Goal: Information Seeking & Learning: Learn about a topic

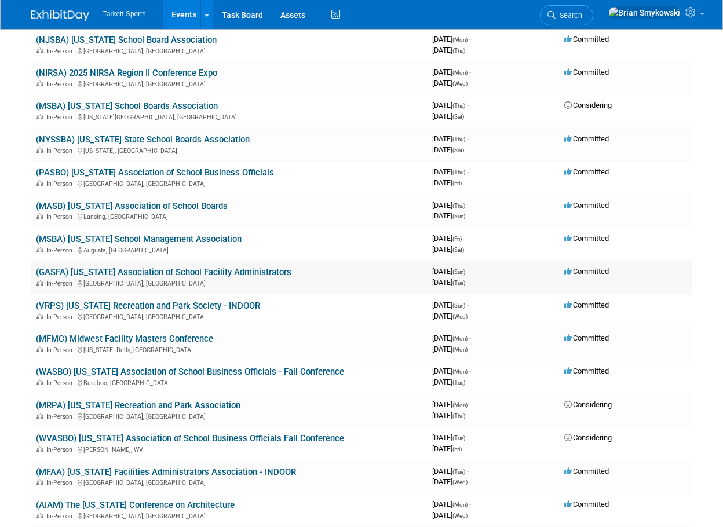
scroll to position [811, 0]
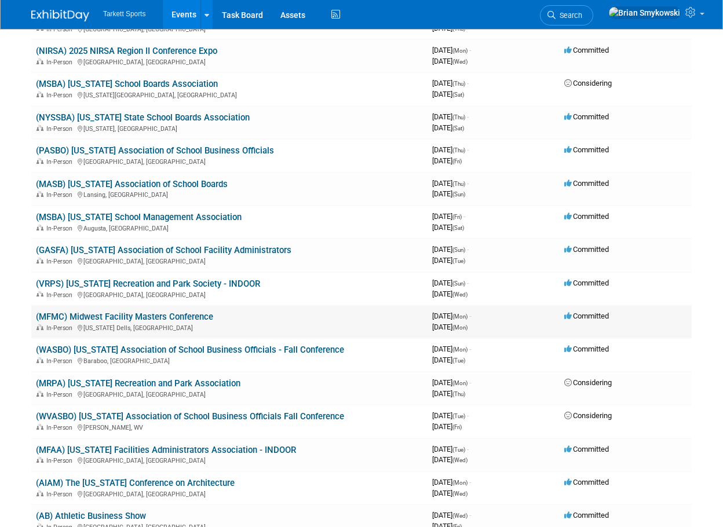
click at [145, 314] on link "(MFMC) Midwest Facility Masters Conference" at bounding box center [124, 317] width 177 height 10
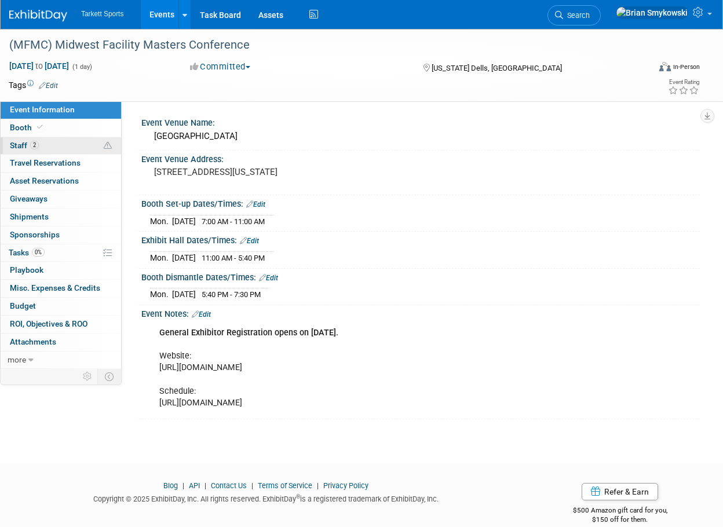
click at [68, 150] on link "2 Staff 2" at bounding box center [61, 145] width 121 height 17
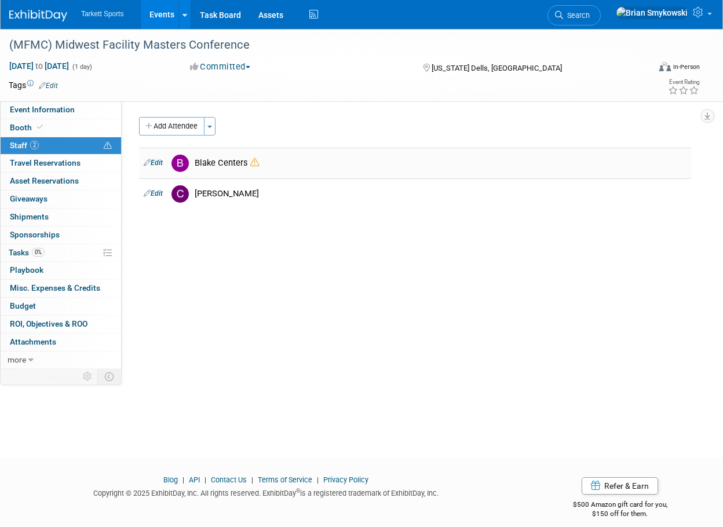
click at [257, 165] on icon at bounding box center [254, 162] width 9 height 9
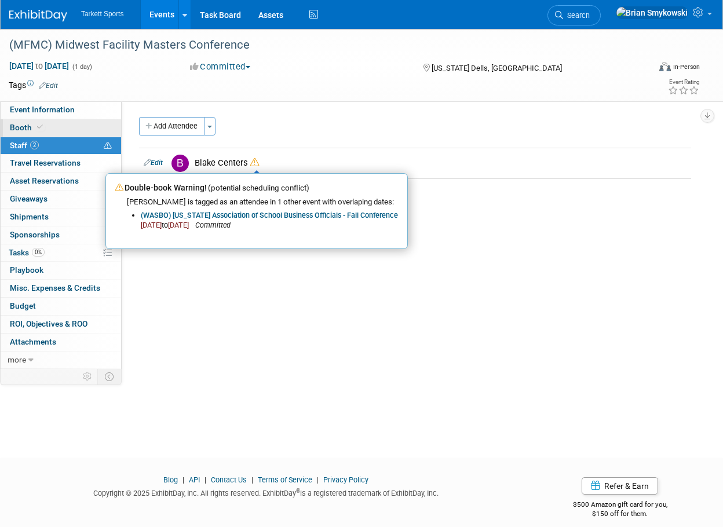
click at [78, 126] on link "Booth" at bounding box center [61, 127] width 121 height 17
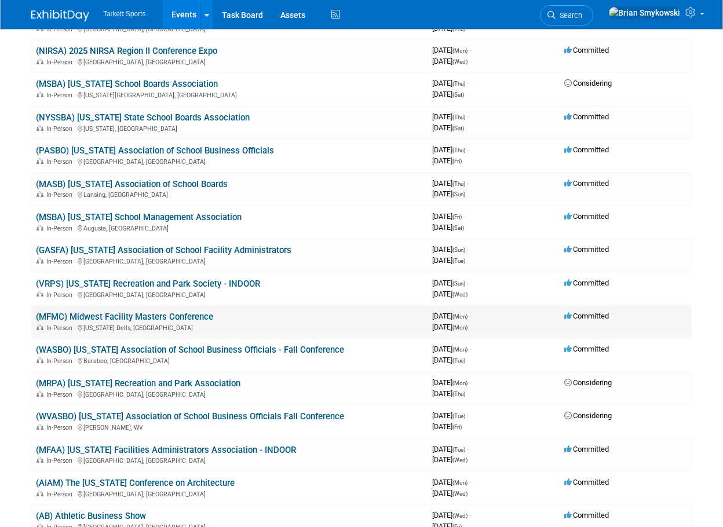
click at [97, 312] on link "(MFMC) Midwest Facility Masters Conference" at bounding box center [124, 317] width 177 height 10
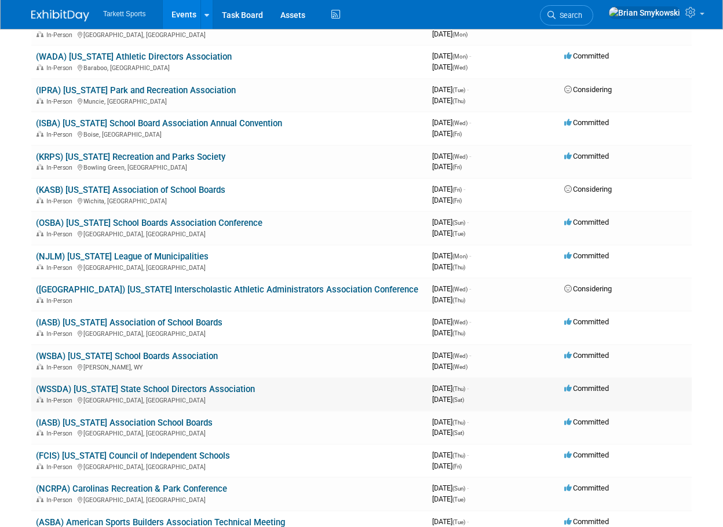
scroll to position [1391, 0]
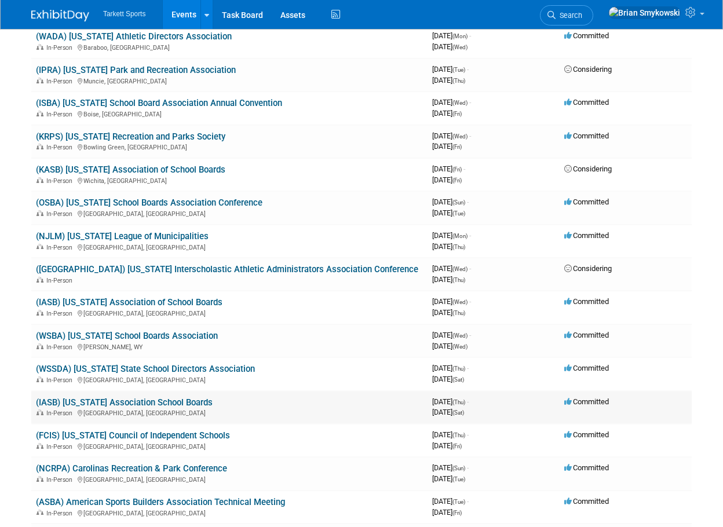
click at [189, 406] on link "(IASB) [US_STATE] Association School Boards" at bounding box center [124, 403] width 177 height 10
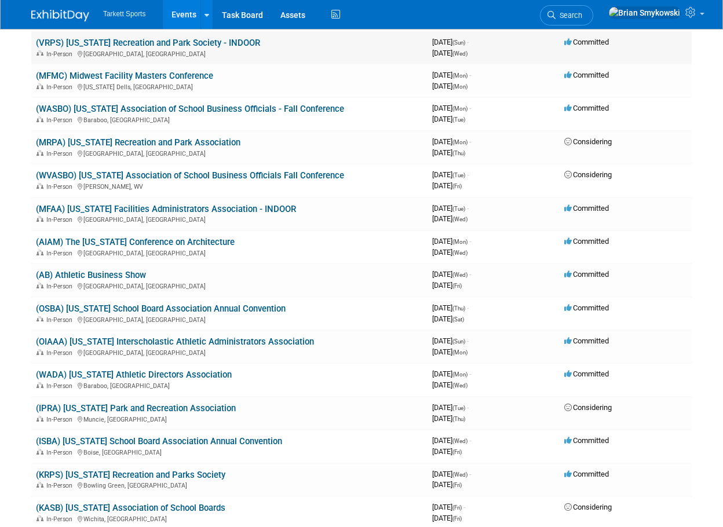
scroll to position [985, 0]
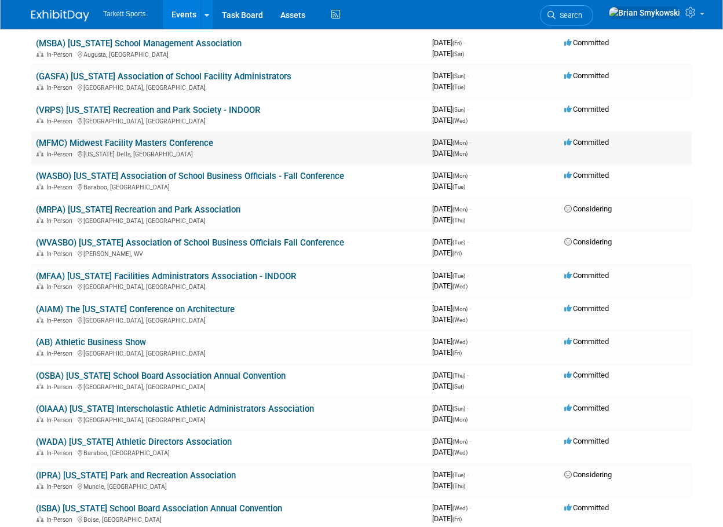
click at [187, 144] on link "(MFMC) Midwest Facility Masters Conference" at bounding box center [124, 143] width 177 height 10
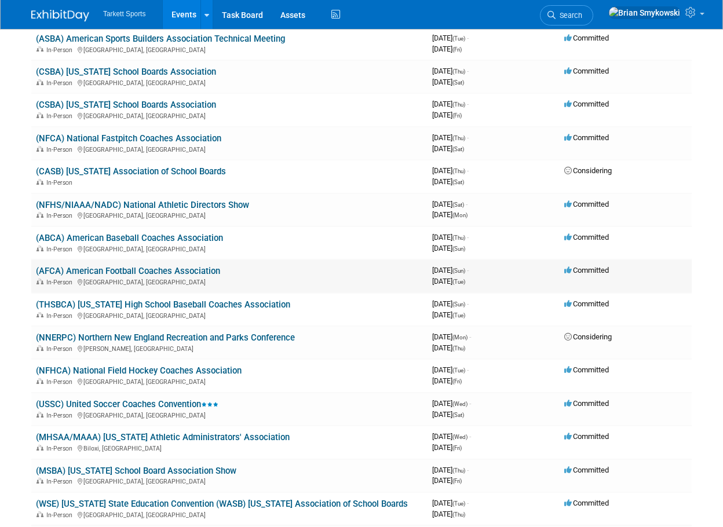
scroll to position [1912, 0]
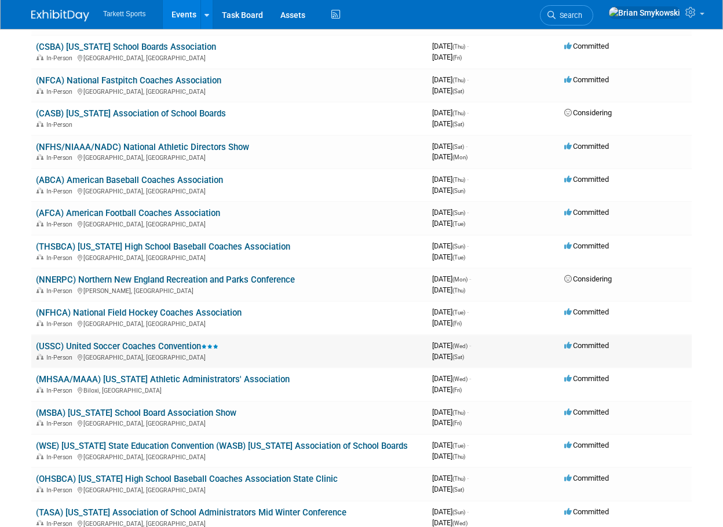
click at [155, 347] on link "(USSC) United Soccer Coaches Convention" at bounding box center [127, 346] width 183 height 10
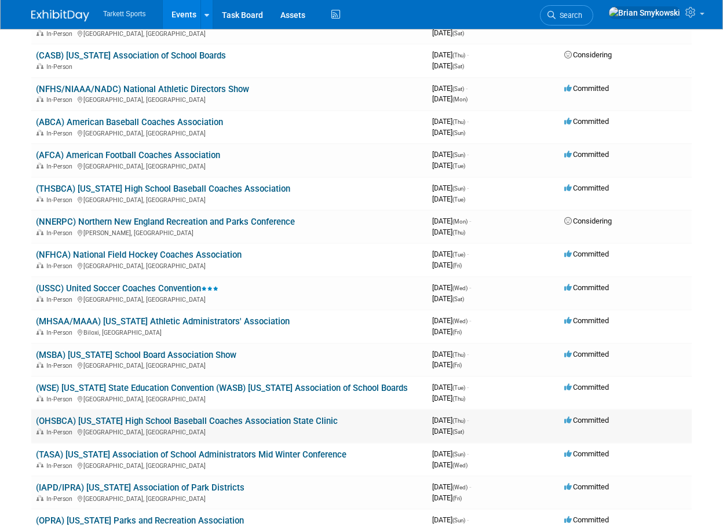
scroll to position [2028, 0]
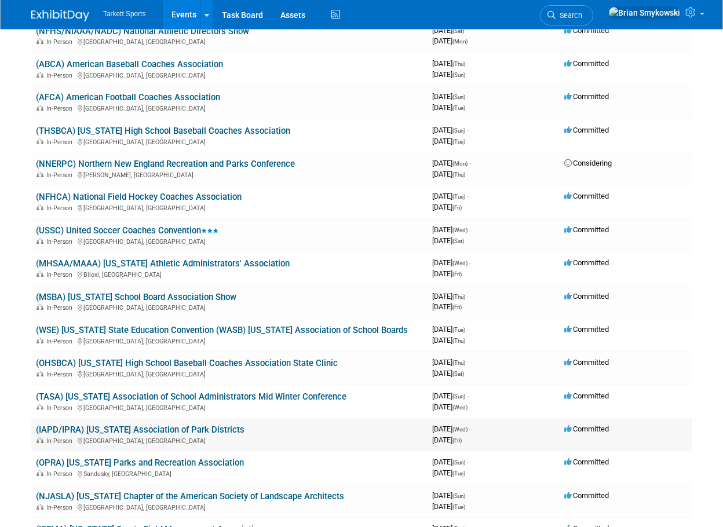
click at [200, 432] on link "(IAPD/IPRA) [US_STATE] Association of Park Districts" at bounding box center [140, 430] width 209 height 10
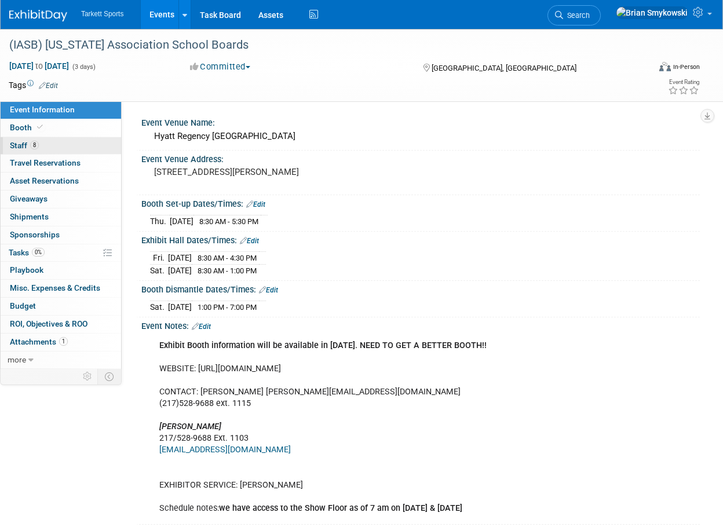
click at [49, 146] on link "8 Staff 8" at bounding box center [61, 145] width 121 height 17
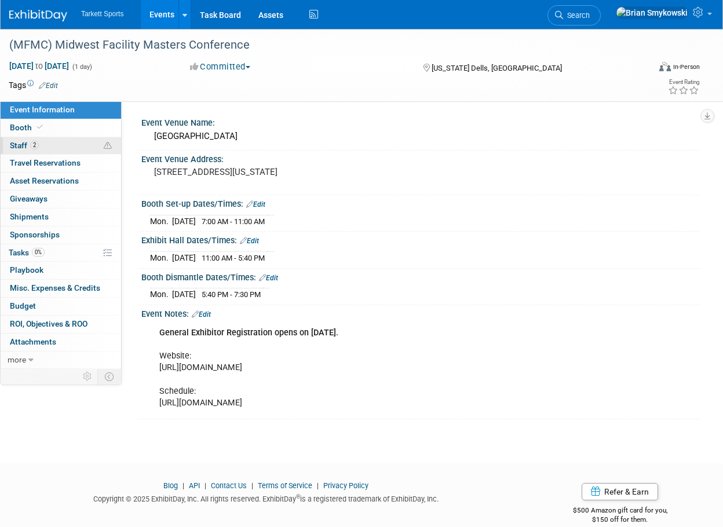
click at [64, 146] on link "2 Staff 2" at bounding box center [61, 145] width 121 height 17
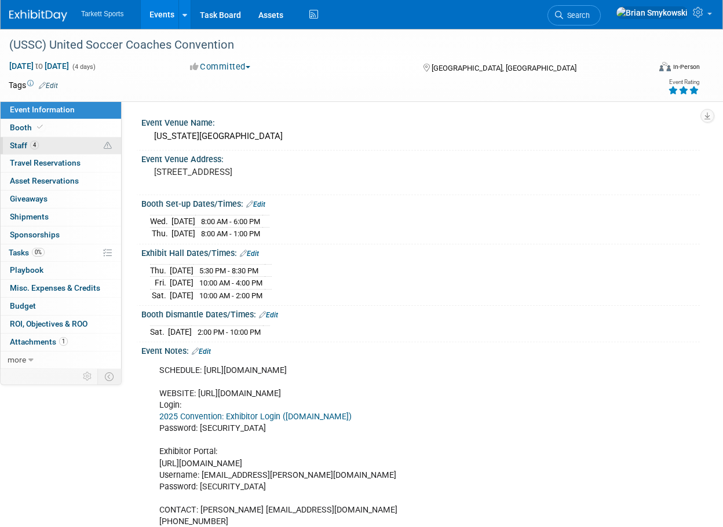
click at [93, 147] on link "4 Staff 4" at bounding box center [61, 145] width 121 height 17
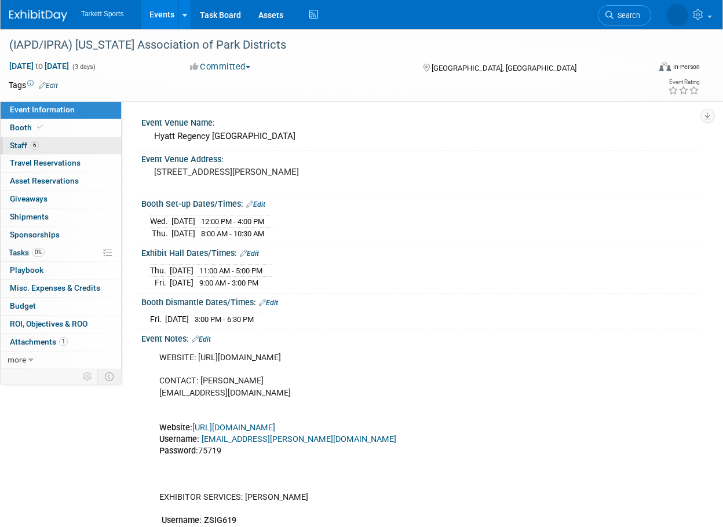
click at [41, 142] on link "6 Staff 6" at bounding box center [61, 145] width 121 height 17
